Goal: Information Seeking & Learning: Learn about a topic

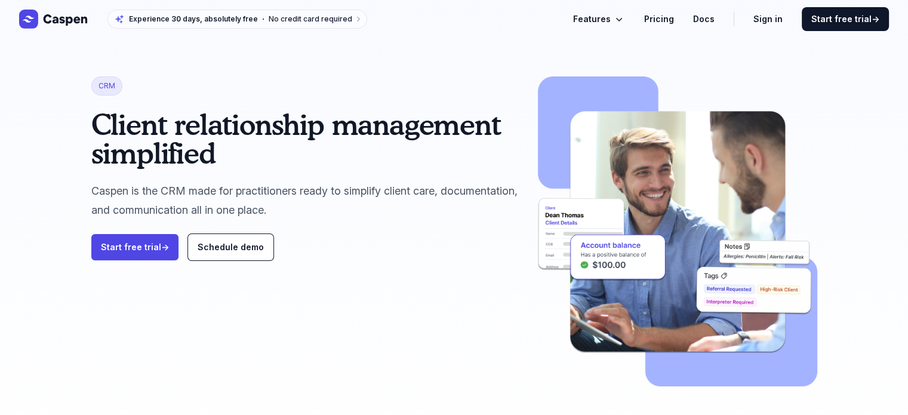
click at [609, 17] on span "Features" at bounding box center [592, 19] width 38 height 14
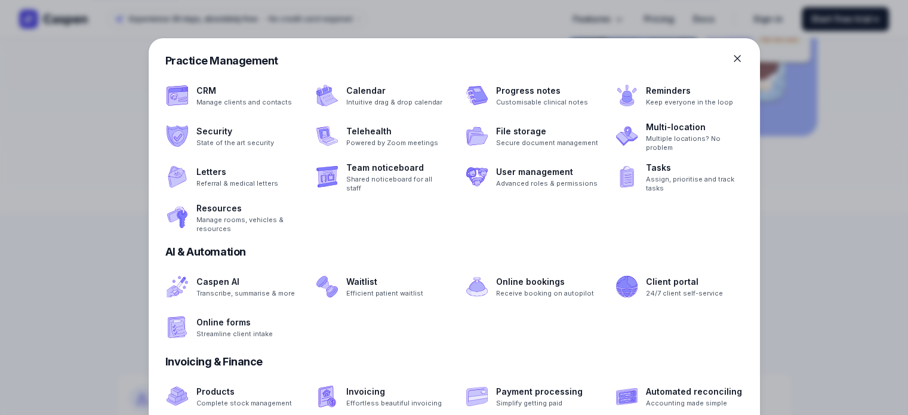
scroll to position [299, 0]
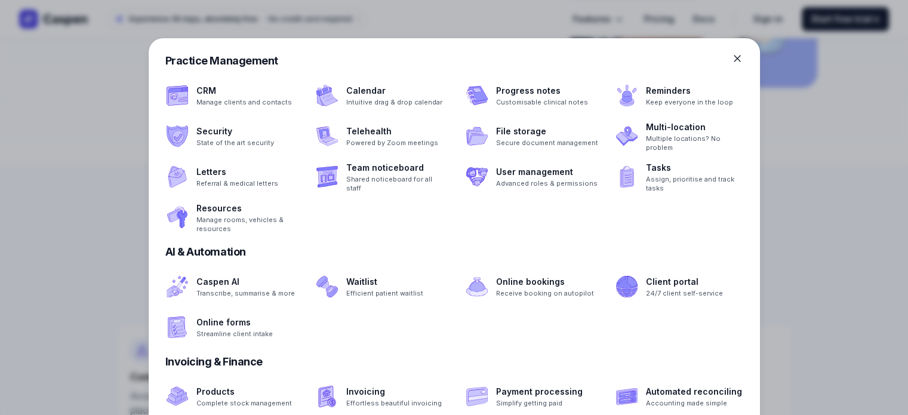
click at [736, 59] on icon at bounding box center [737, 59] width 6 height 6
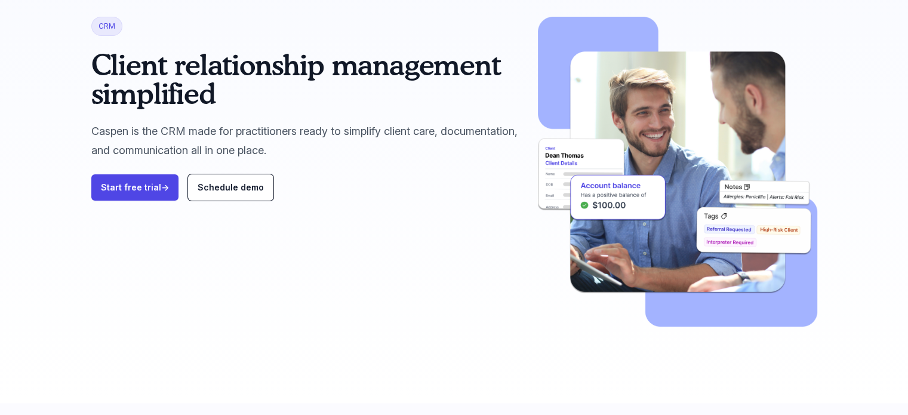
scroll to position [0, 0]
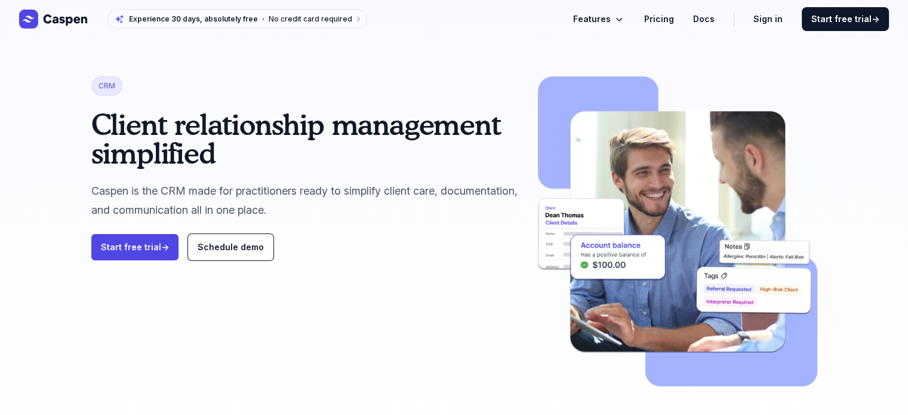
click at [672, 23] on link "Pricing" at bounding box center [659, 19] width 30 height 14
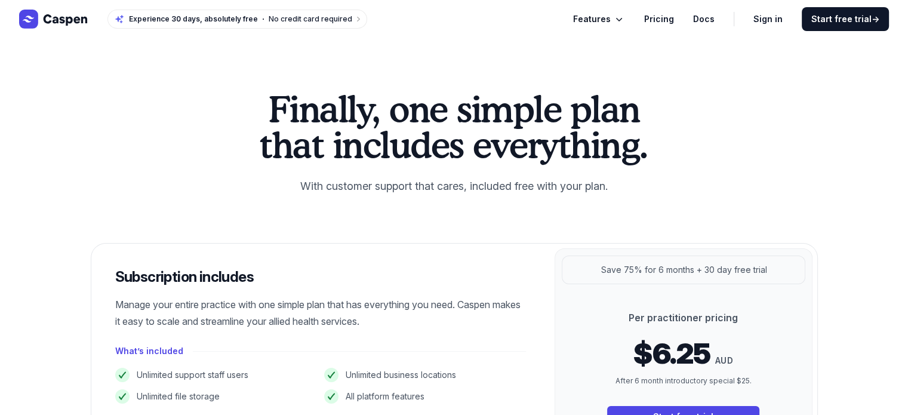
click at [656, 16] on link "Pricing" at bounding box center [659, 19] width 30 height 14
click at [602, 20] on span "Features" at bounding box center [592, 19] width 38 height 14
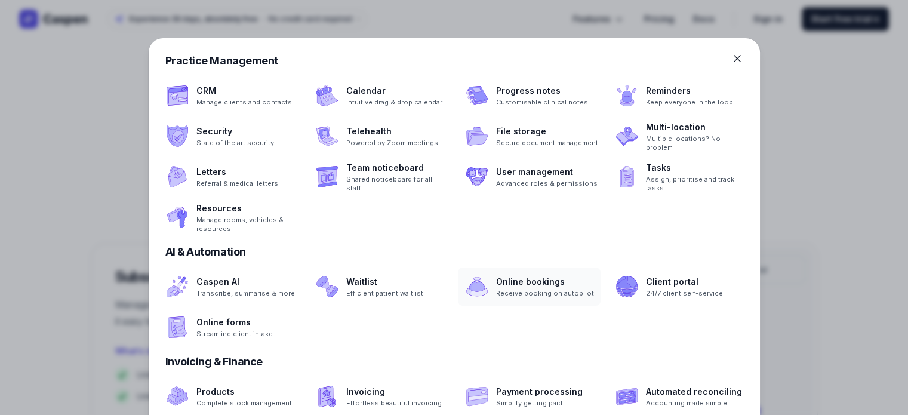
click at [479, 275] on span at bounding box center [529, 287] width 143 height 38
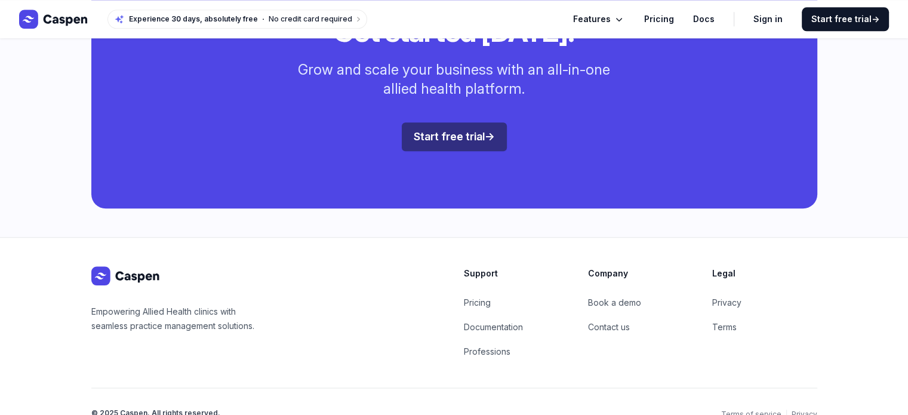
scroll to position [1434, 0]
